Goal: Task Accomplishment & Management: Use online tool/utility

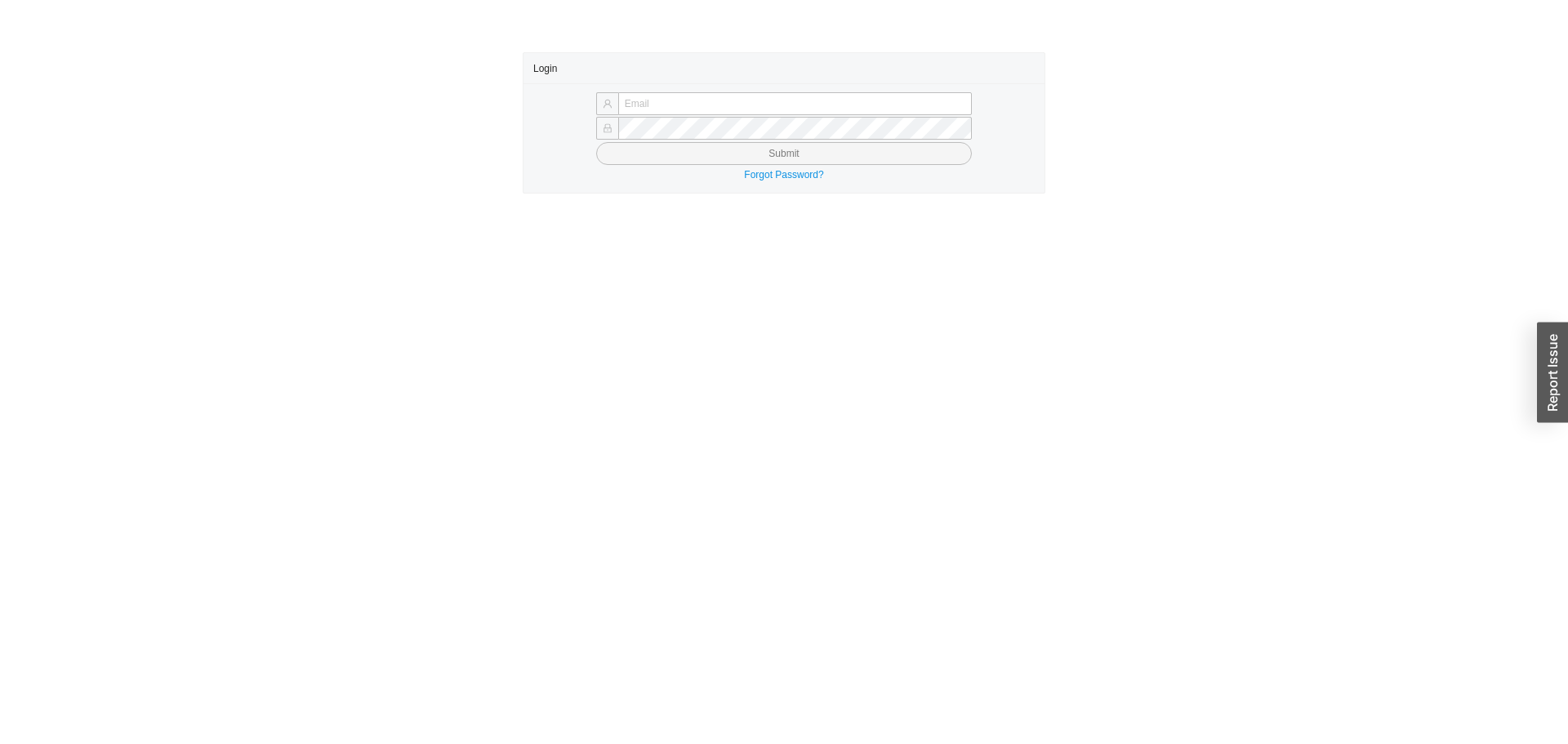
type input "yossi@asbathnj.com"
click at [620, 156] on button "Submit" at bounding box center [784, 153] width 375 height 23
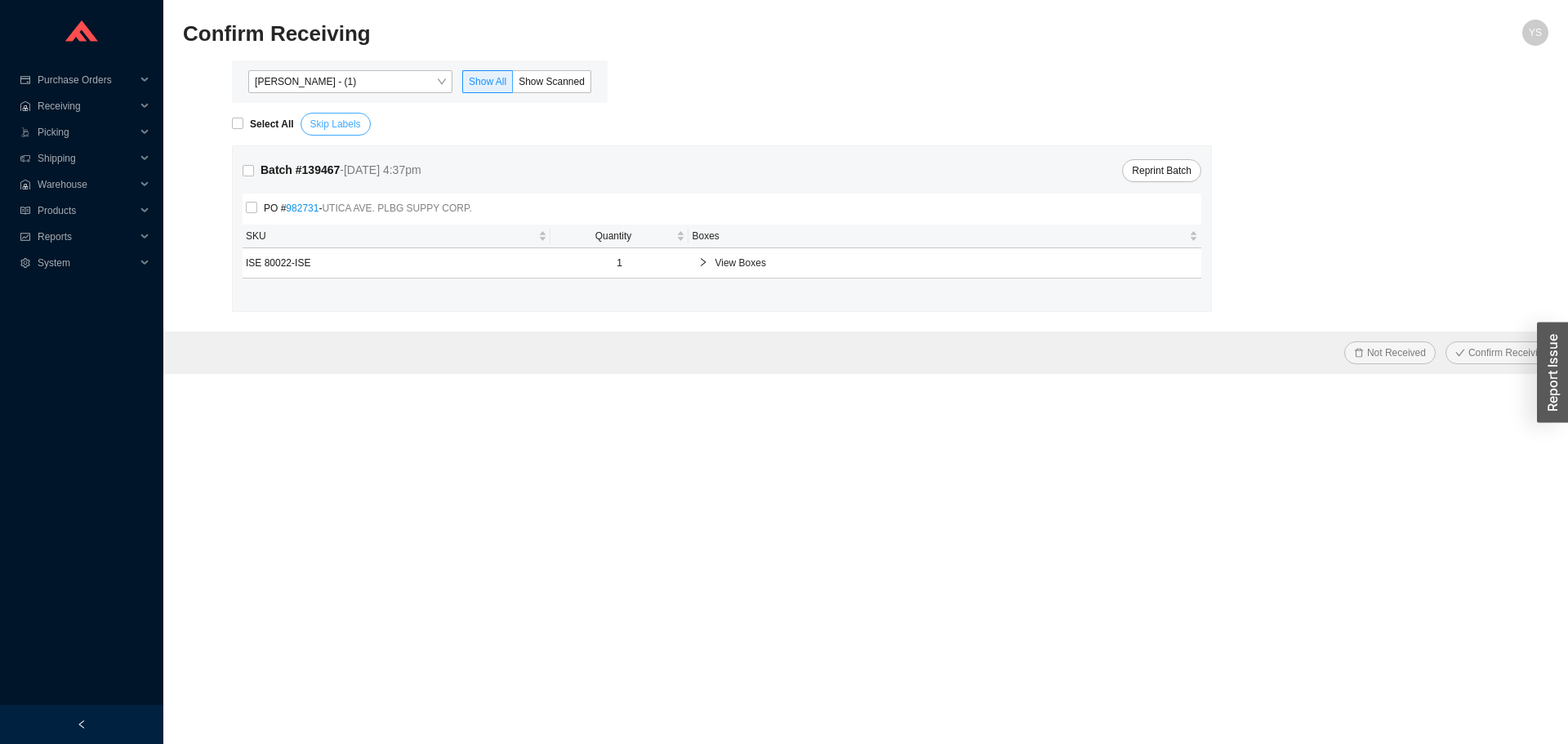
click at [351, 121] on span "Skip Labels" at bounding box center [336, 124] width 51 height 16
type input "PR2204806"
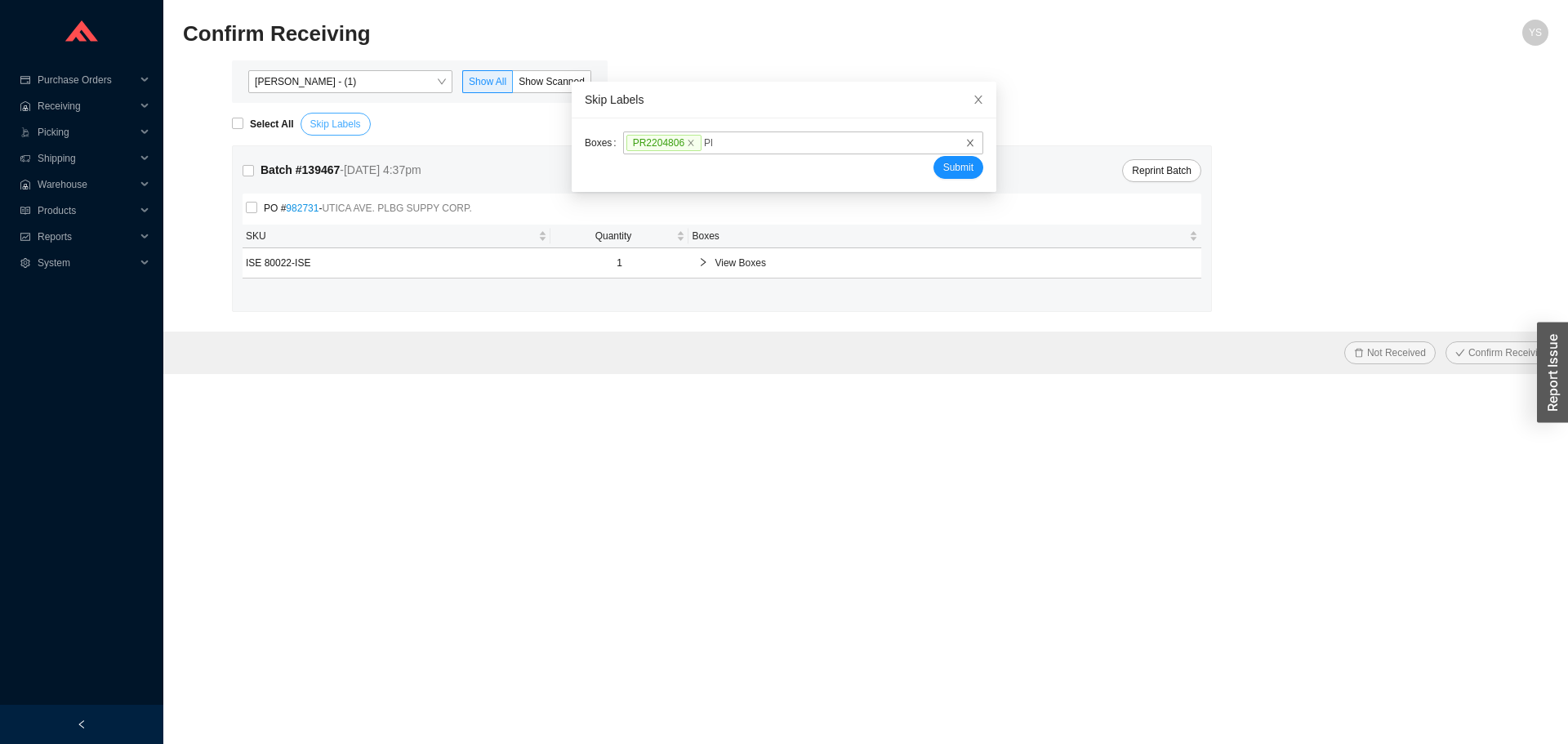
type input "PR2204807"
type input "PR2204368"
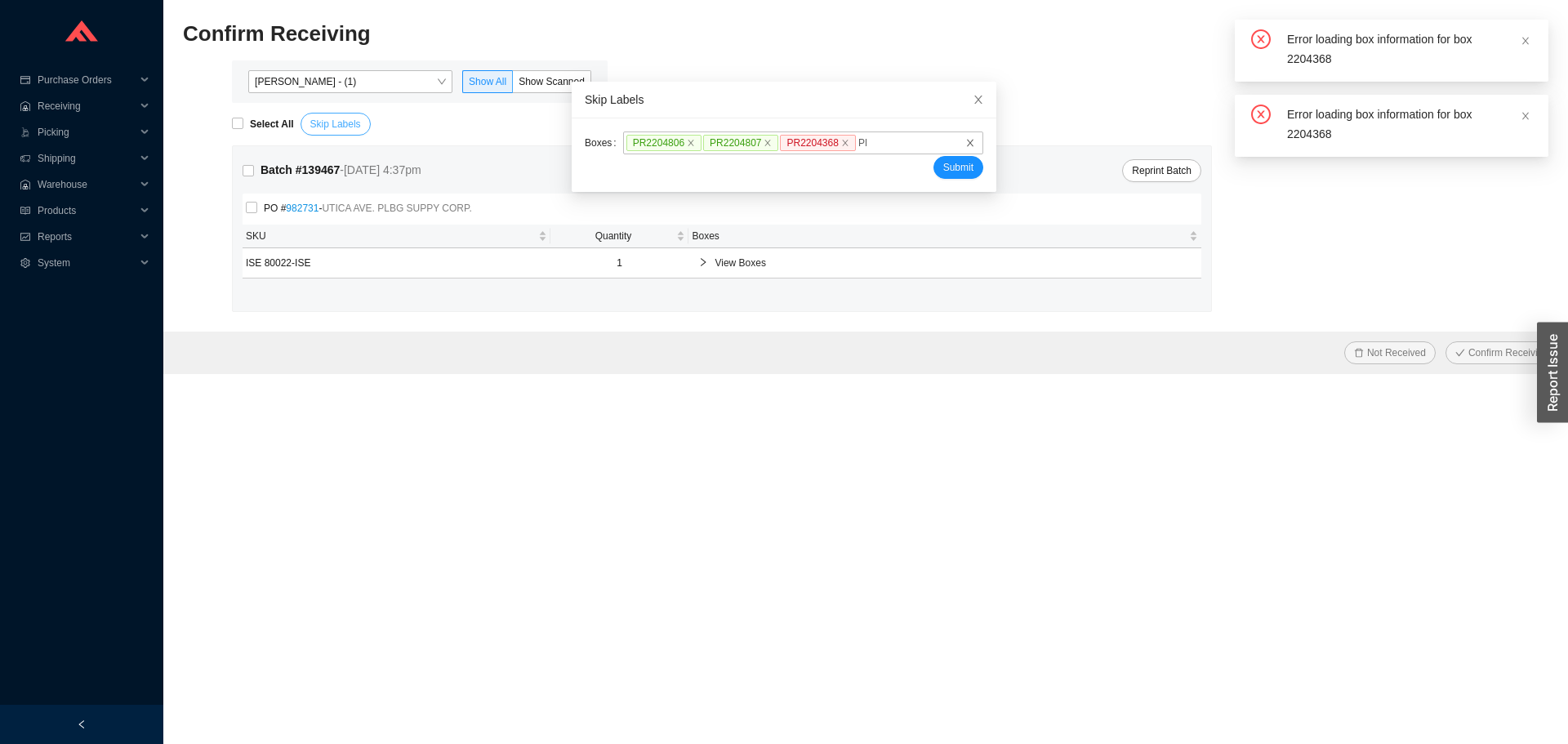
type input "PR2204367"
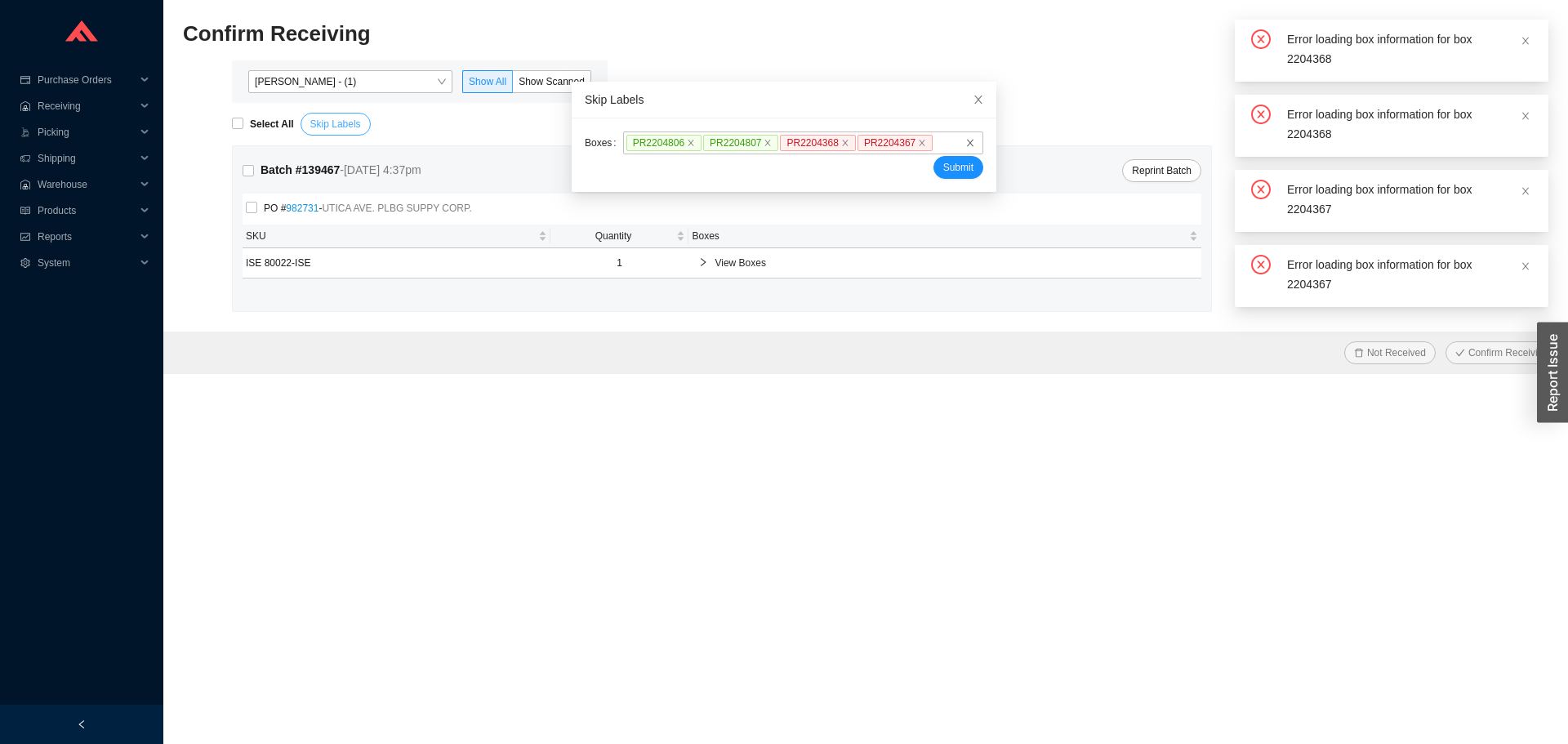
type input "."
click at [934, 156] on button "Submit" at bounding box center [958, 167] width 50 height 23
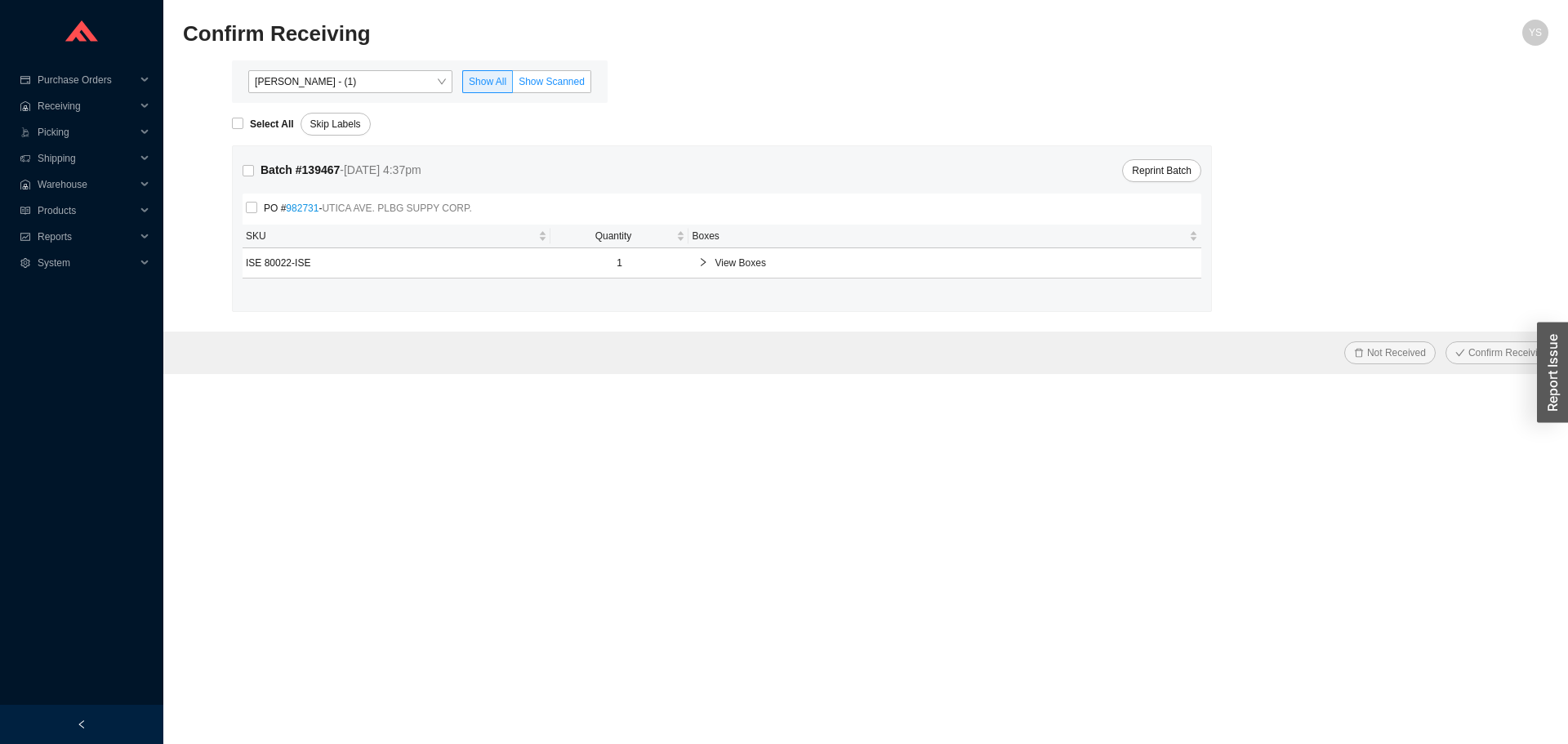
click at [586, 88] on label "Show Scanned" at bounding box center [552, 81] width 78 height 23
click at [513, 84] on input "Show Scanned" at bounding box center [513, 84] width 0 height 0
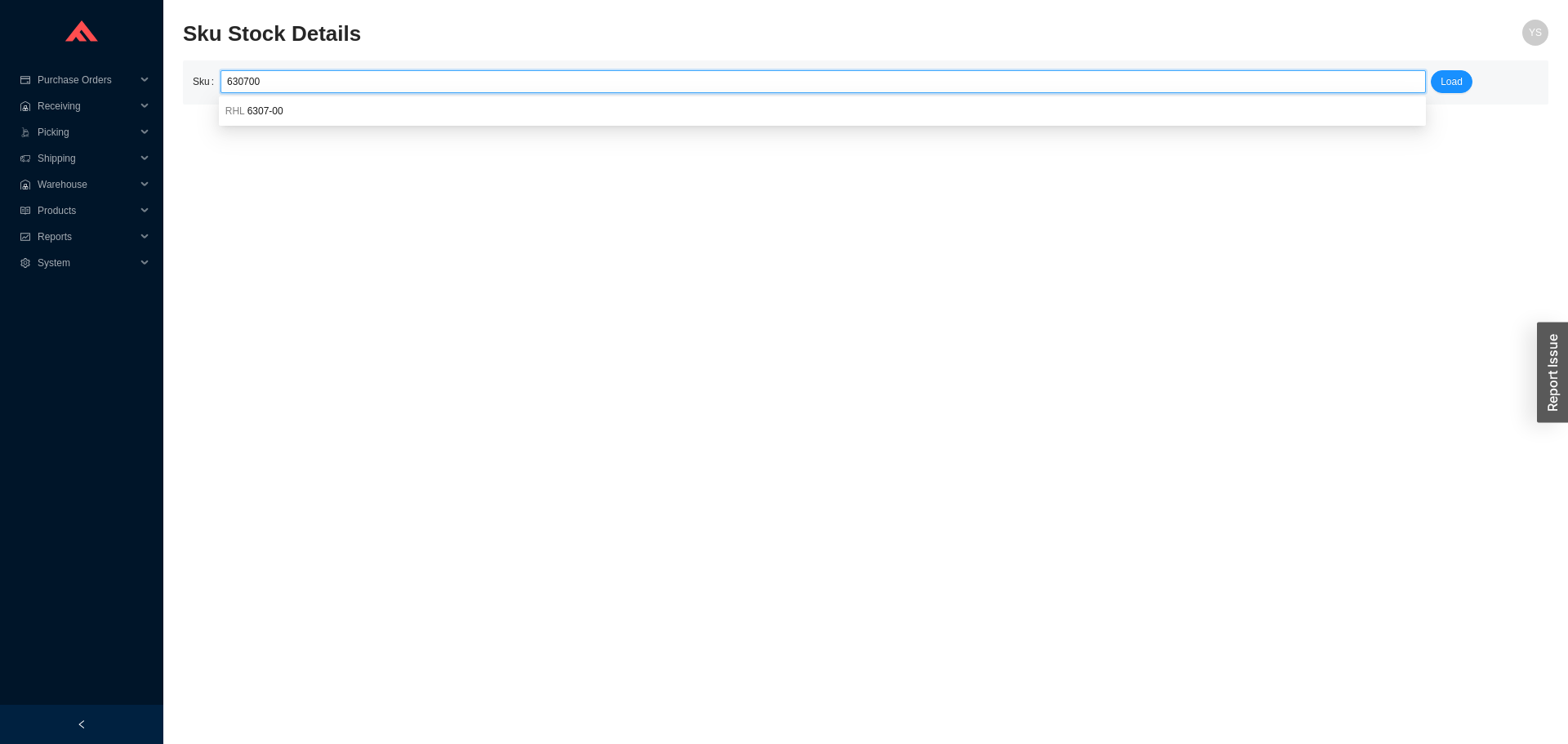
type input "RHL 6307-00"
click button "Load" at bounding box center [1452, 81] width 42 height 23
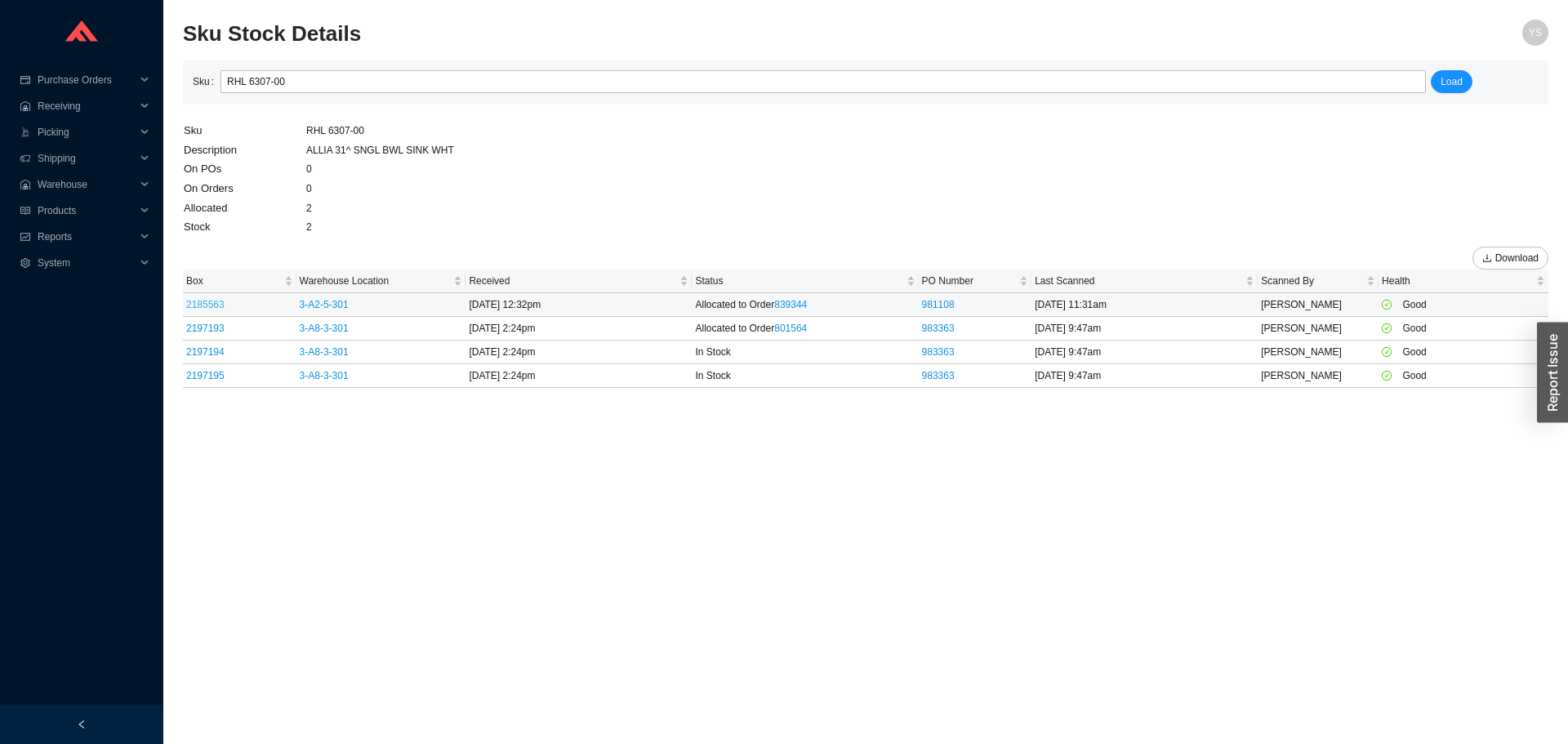
click at [199, 306] on link "2185563" at bounding box center [205, 304] width 38 height 12
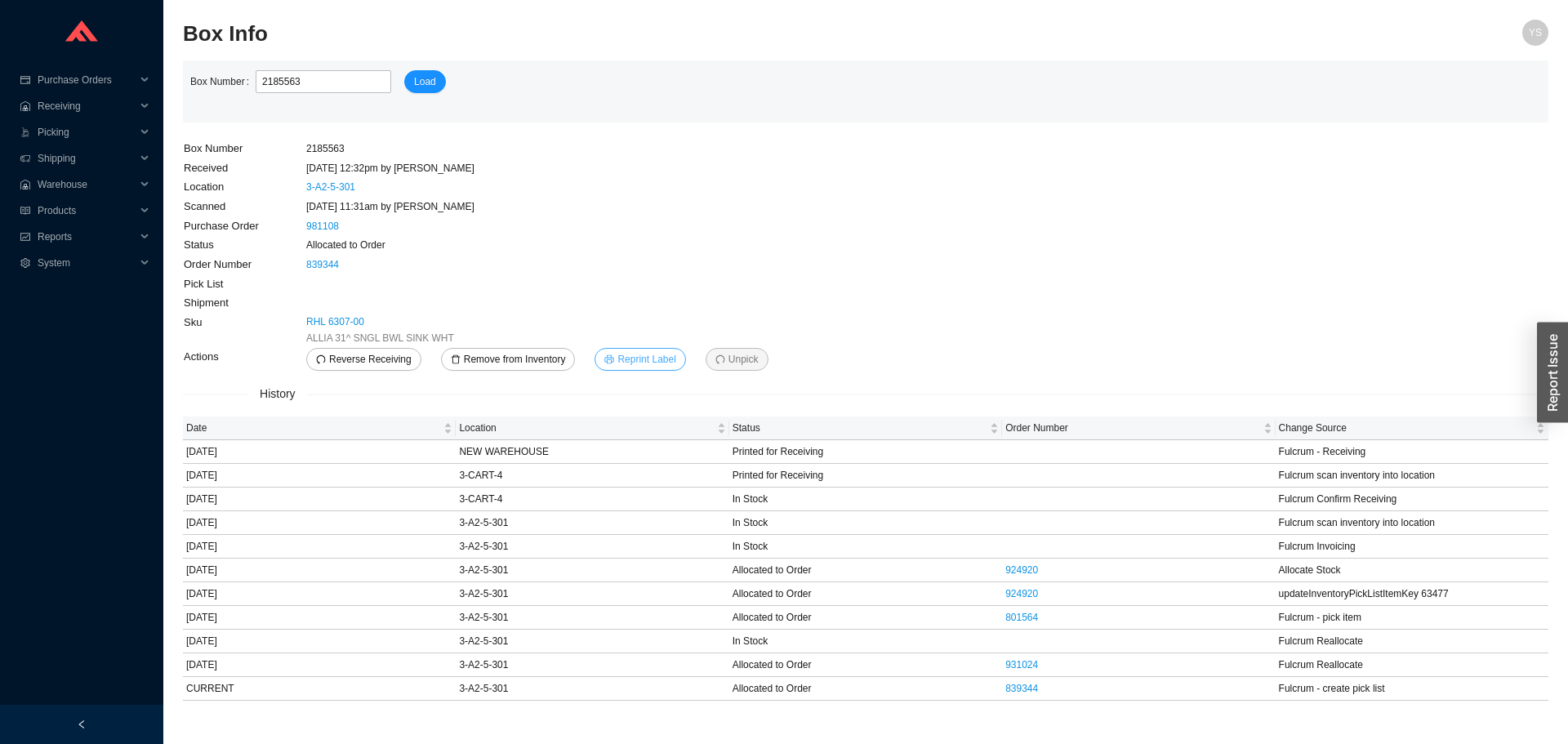
click at [617, 366] on span "Reprint Label" at bounding box center [646, 359] width 58 height 16
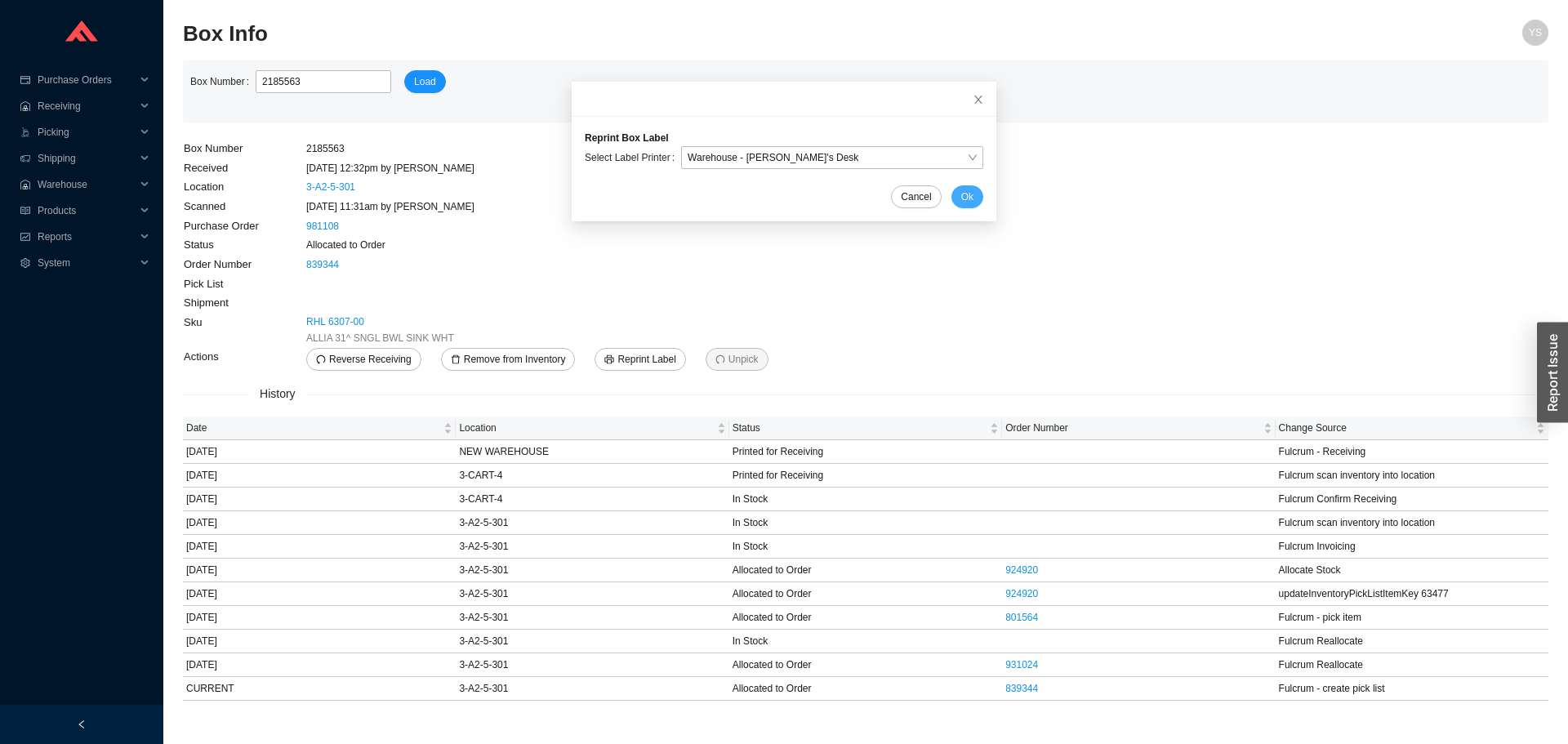
click at [955, 194] on button "Ok" at bounding box center [967, 196] width 32 height 23
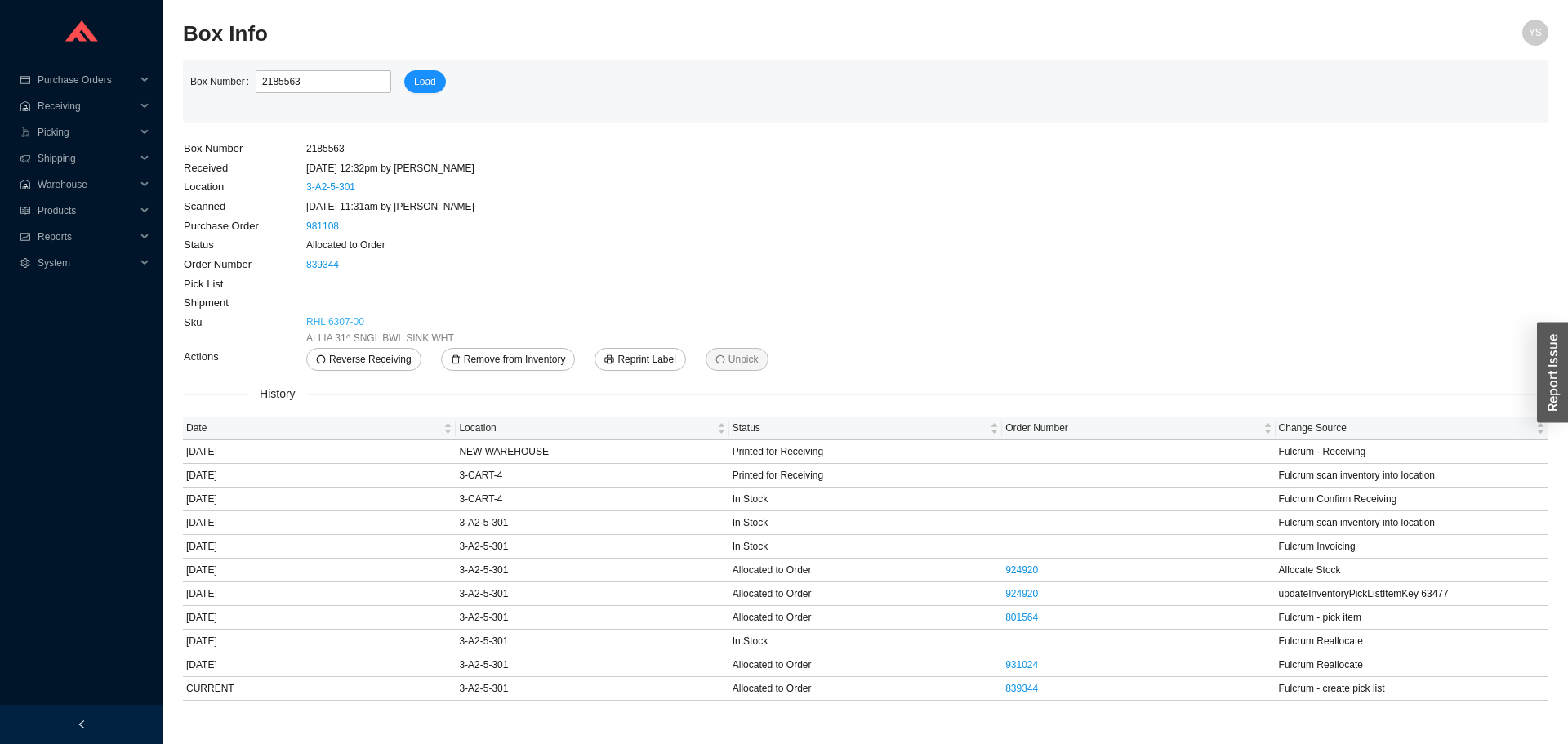
click at [341, 321] on link "RHL 6307-00" at bounding box center [335, 322] width 58 height 16
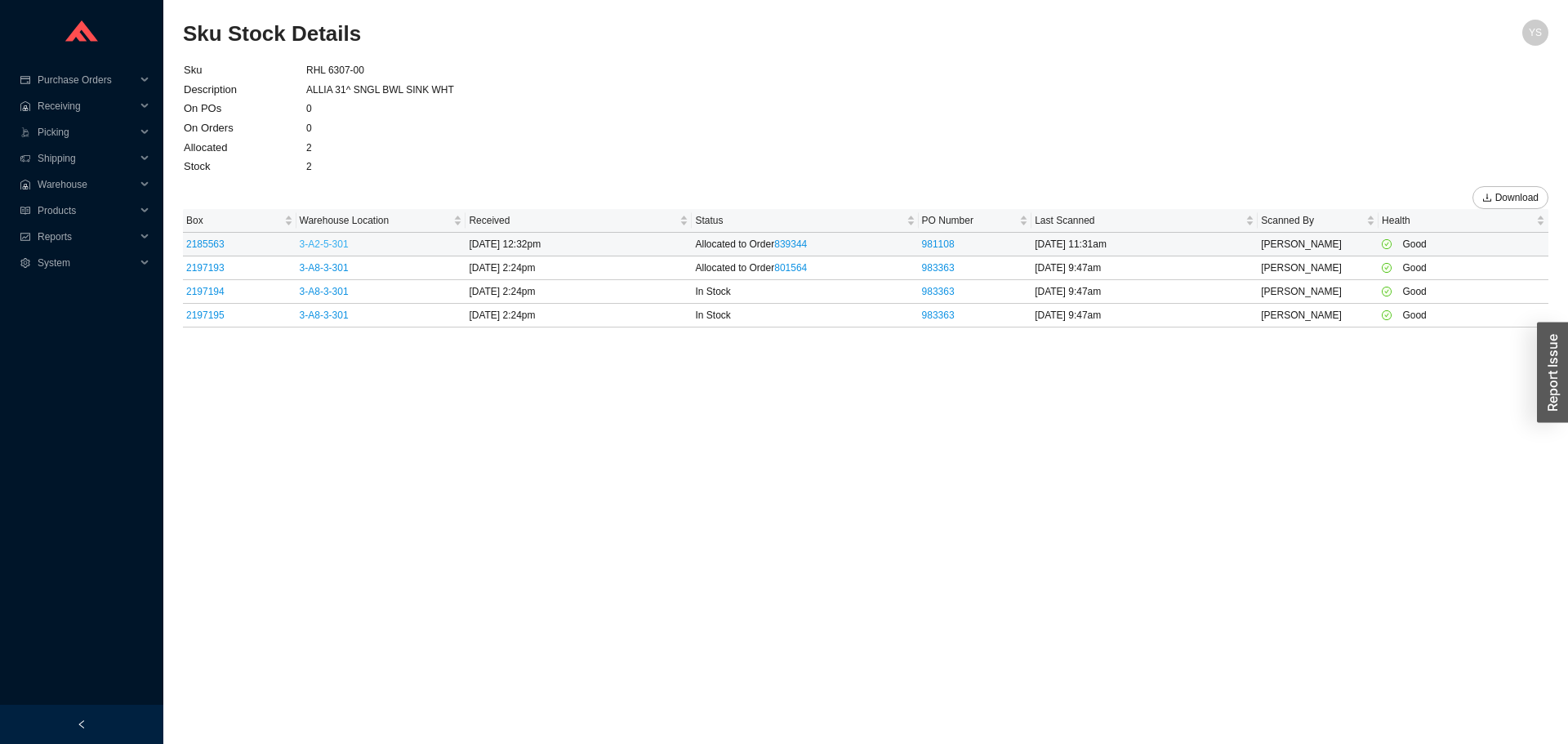
click at [307, 240] on link "3-A2-5-301" at bounding box center [325, 243] width 49 height 12
click at [312, 277] on td "3-A8-3-301" at bounding box center [381, 268] width 170 height 24
click at [314, 273] on link "3-A8-3-301" at bounding box center [325, 267] width 49 height 12
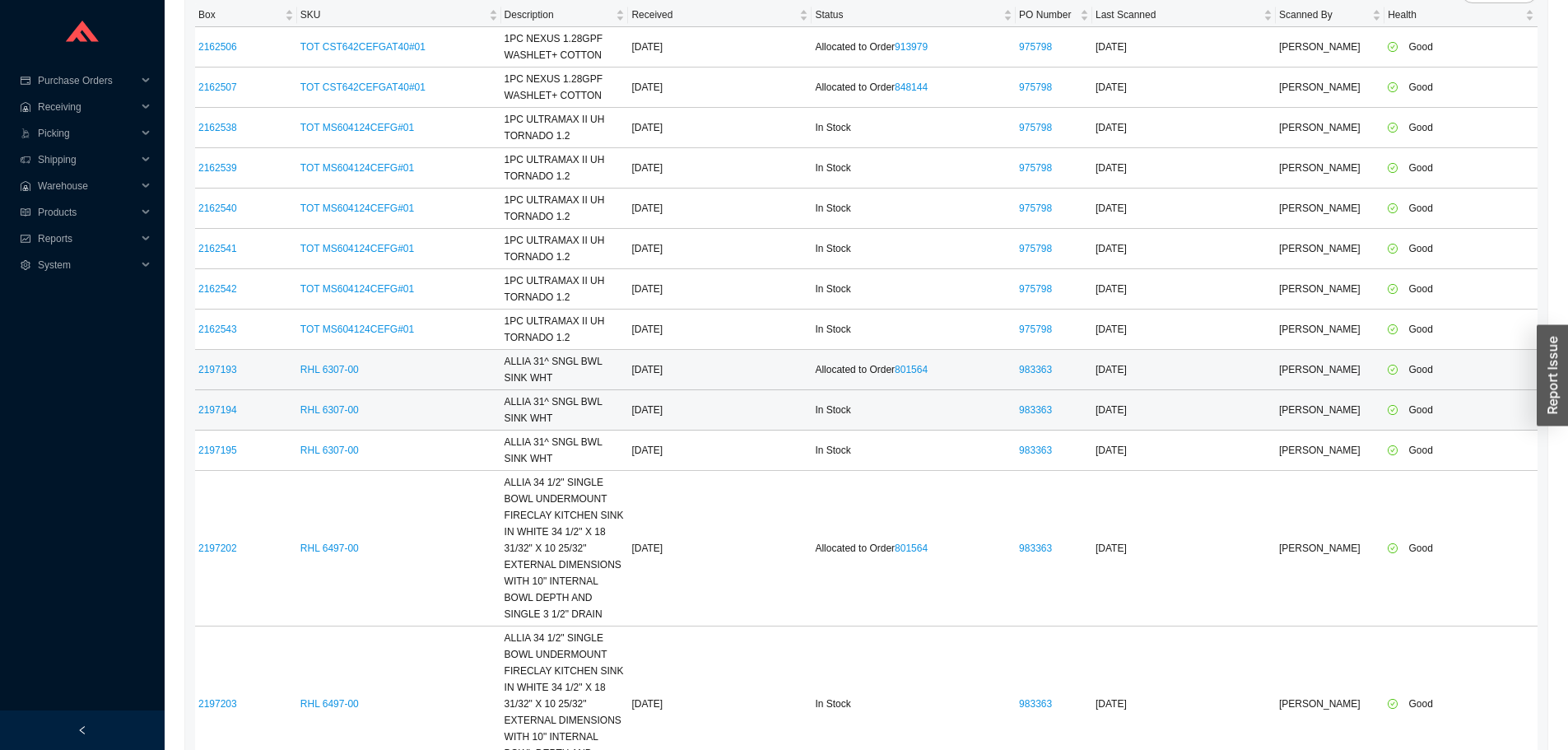
scroll to position [167, 0]
